Goal: Information Seeking & Learning: Learn about a topic

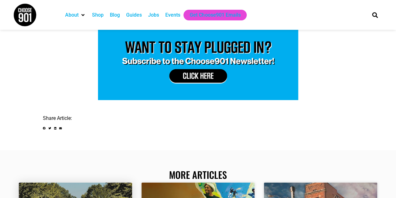
scroll to position [1002, 0]
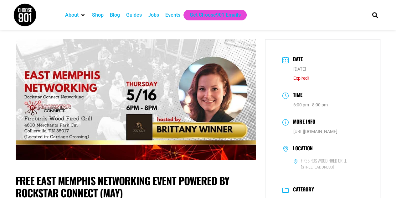
click at [176, 16] on div "Events" at bounding box center [172, 15] width 15 height 8
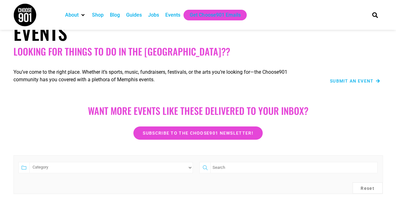
scroll to position [31, 0]
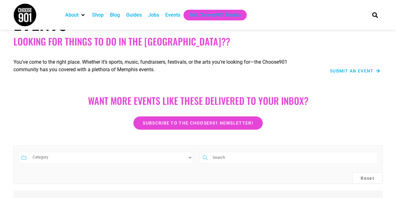
click at [221, 156] on input "search" at bounding box center [293, 157] width 167 height 11
type input "networking"
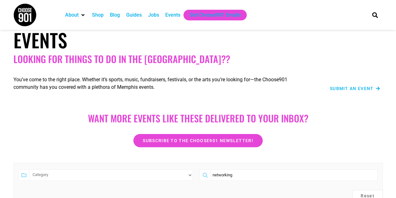
scroll to position [0, 0]
